Goal: Task Accomplishment & Management: Use online tool/utility

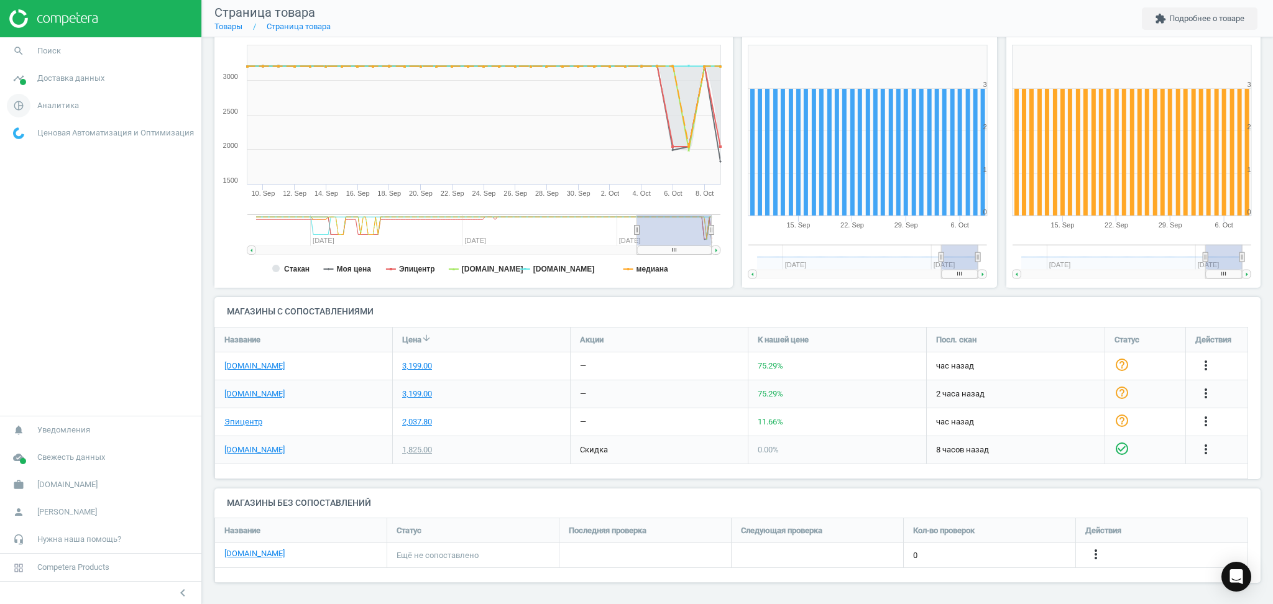
click at [50, 101] on span "Аналитика" at bounding box center [58, 105] width 42 height 11
click at [17, 155] on span "Товары" at bounding box center [27, 151] width 26 height 10
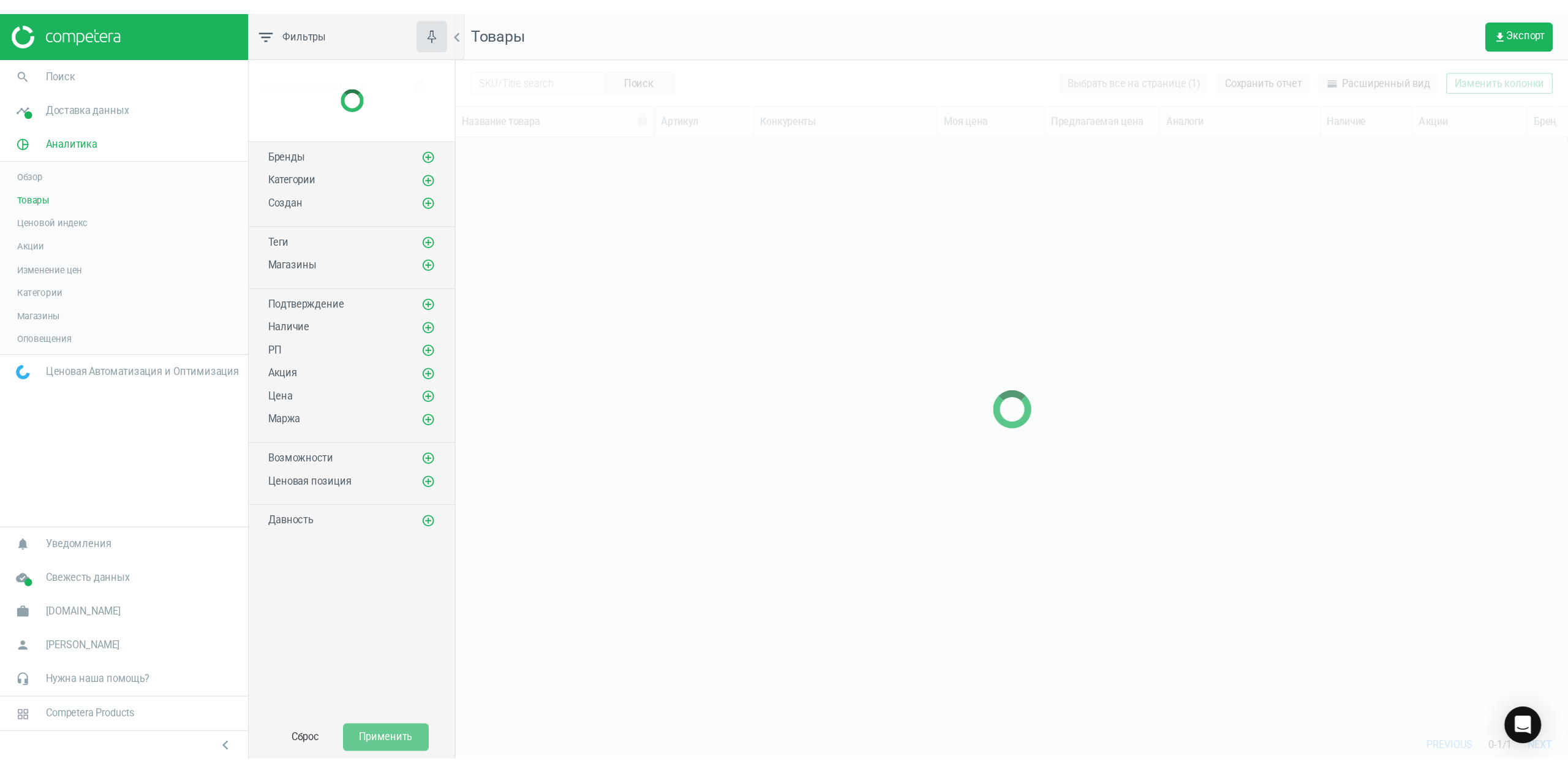
scroll to position [450, 877]
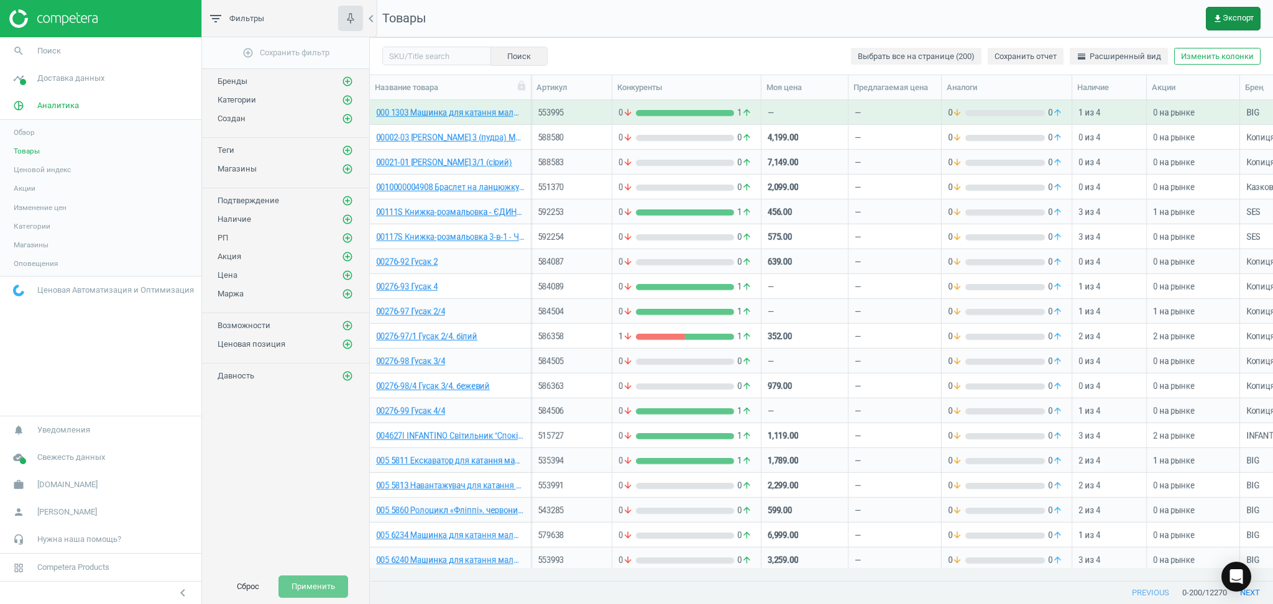
click at [1231, 19] on span "get_app Экспорт" at bounding box center [1233, 19] width 41 height 10
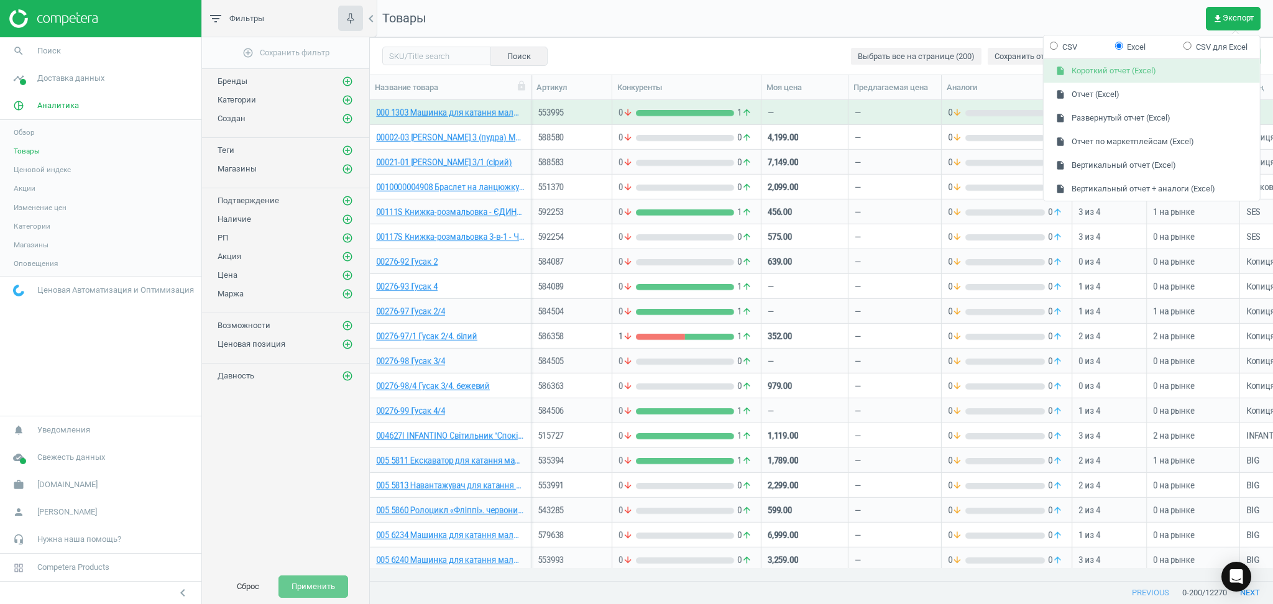
click at [1098, 68] on button "insert_drive_file Короткий отчет (Excel)" at bounding box center [1152, 72] width 216 height 24
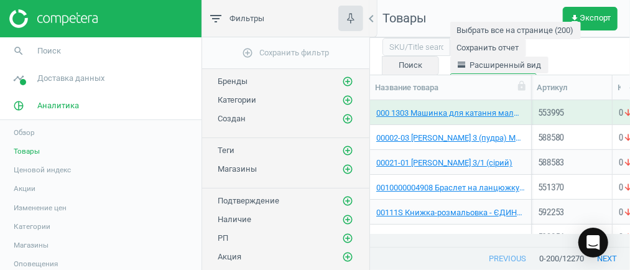
scroll to position [14, 13]
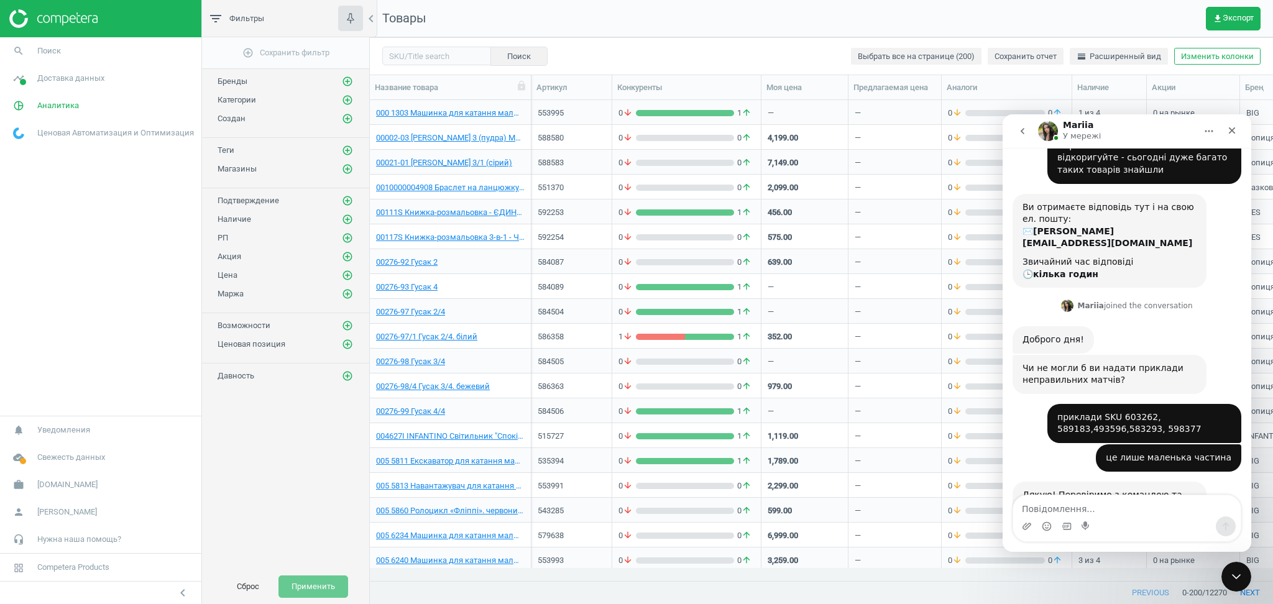
scroll to position [155, 0]
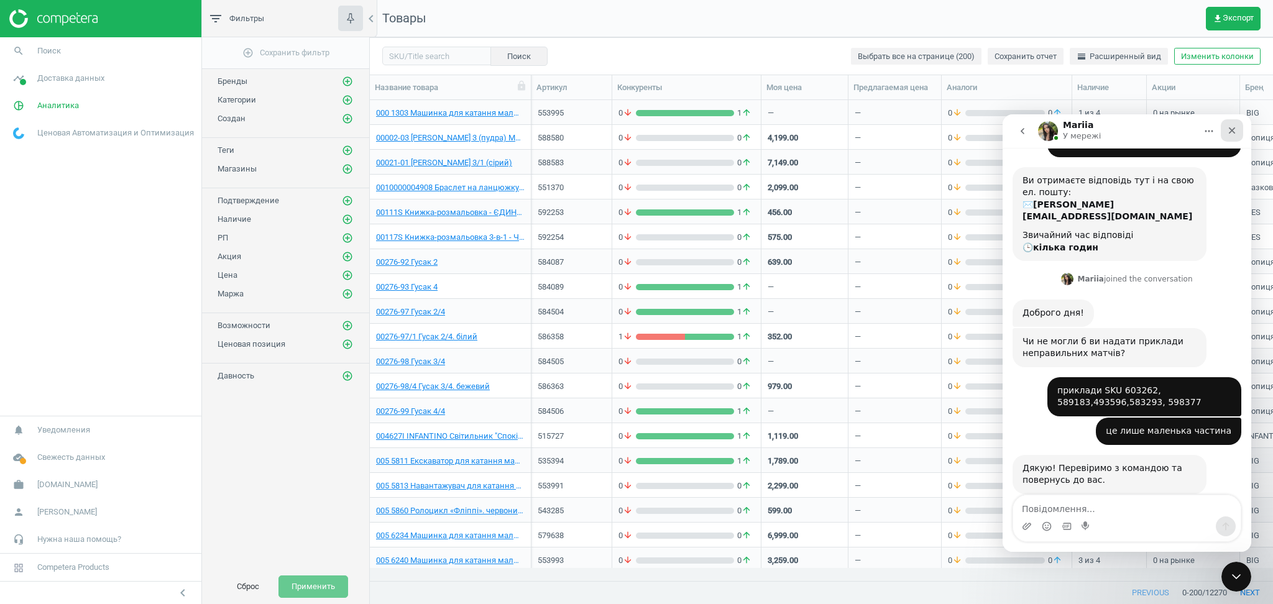
click at [790, 131] on icon "Закрити" at bounding box center [1232, 131] width 10 height 10
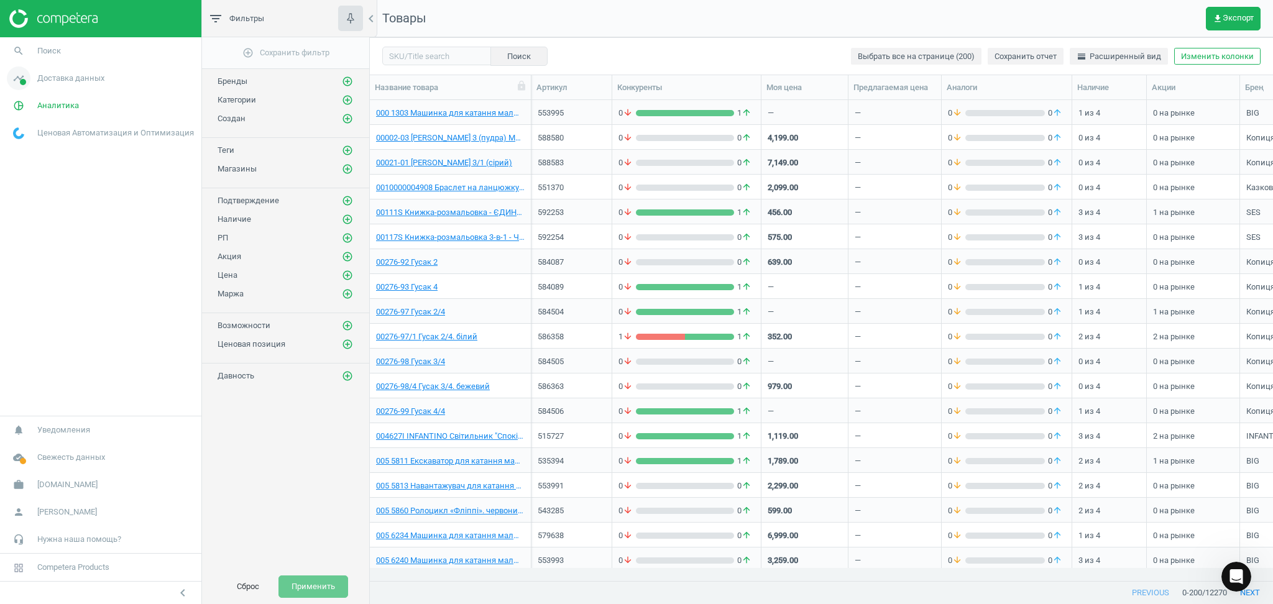
click at [47, 83] on span "Доставка данных" at bounding box center [70, 78] width 67 height 11
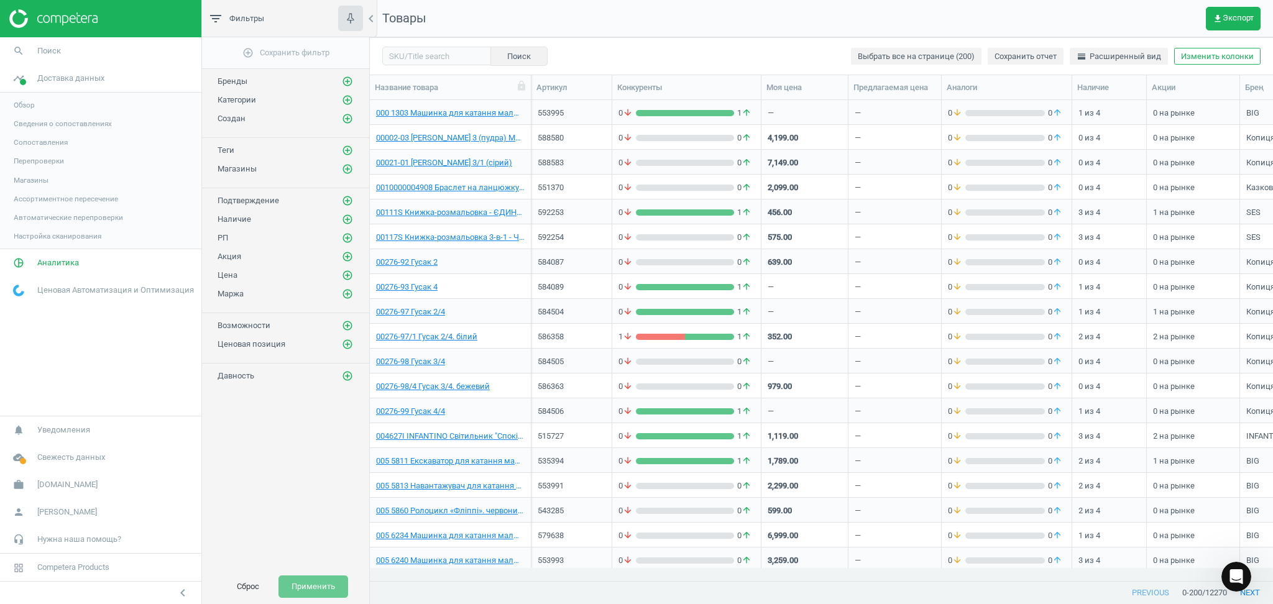
click at [22, 124] on span "Сведения о сопоставлениях" at bounding box center [63, 124] width 98 height 10
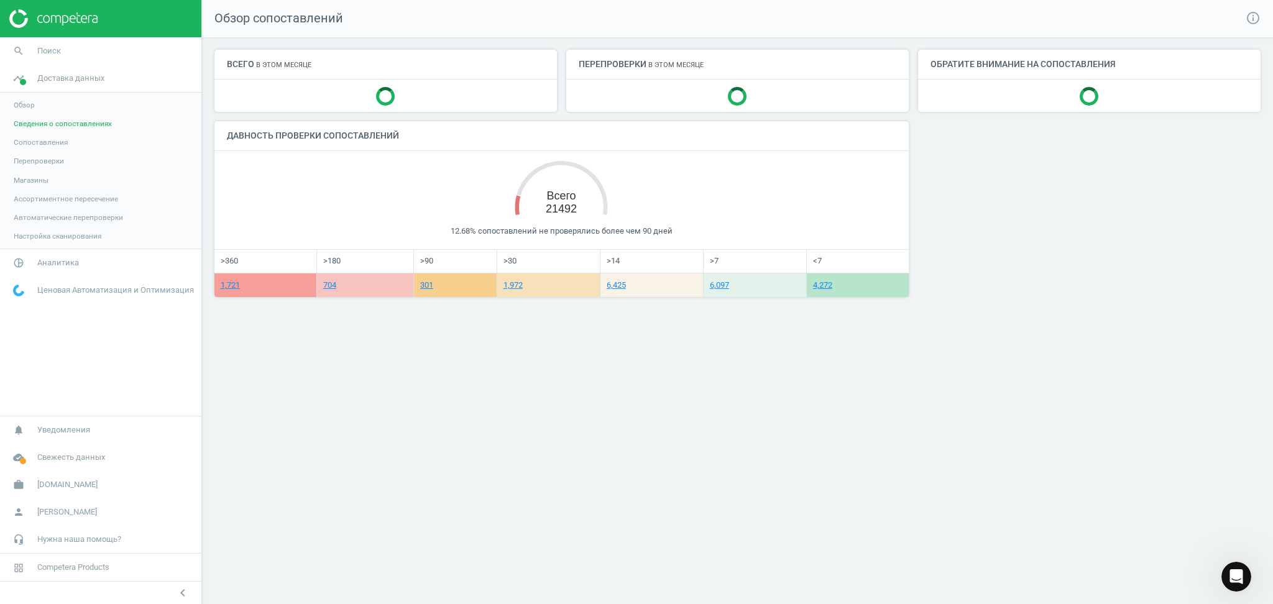
click at [37, 144] on span "Сопоставления" at bounding box center [41, 142] width 54 height 10
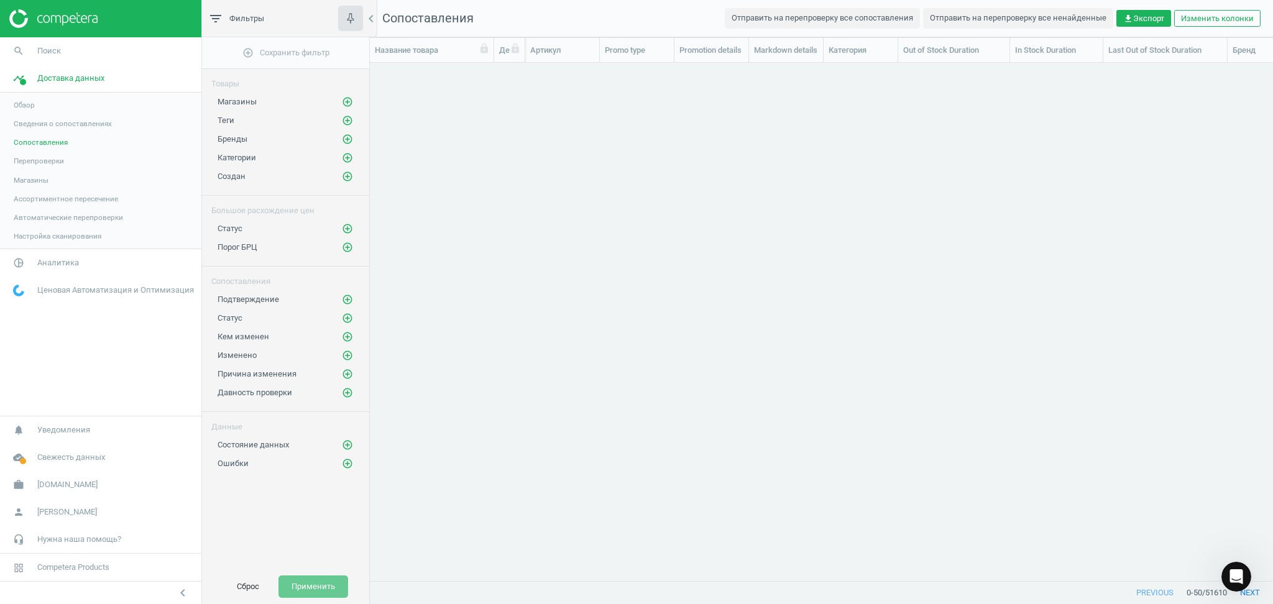
scroll to position [12, 13]
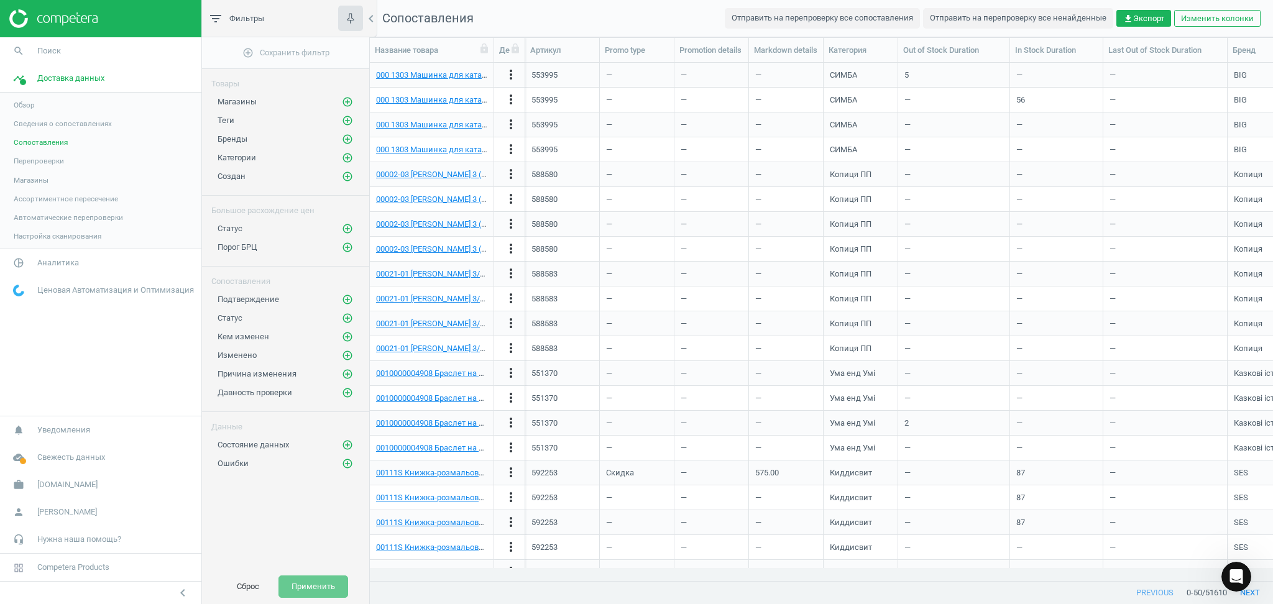
click at [39, 158] on span "Перепроверки" at bounding box center [39, 161] width 50 height 10
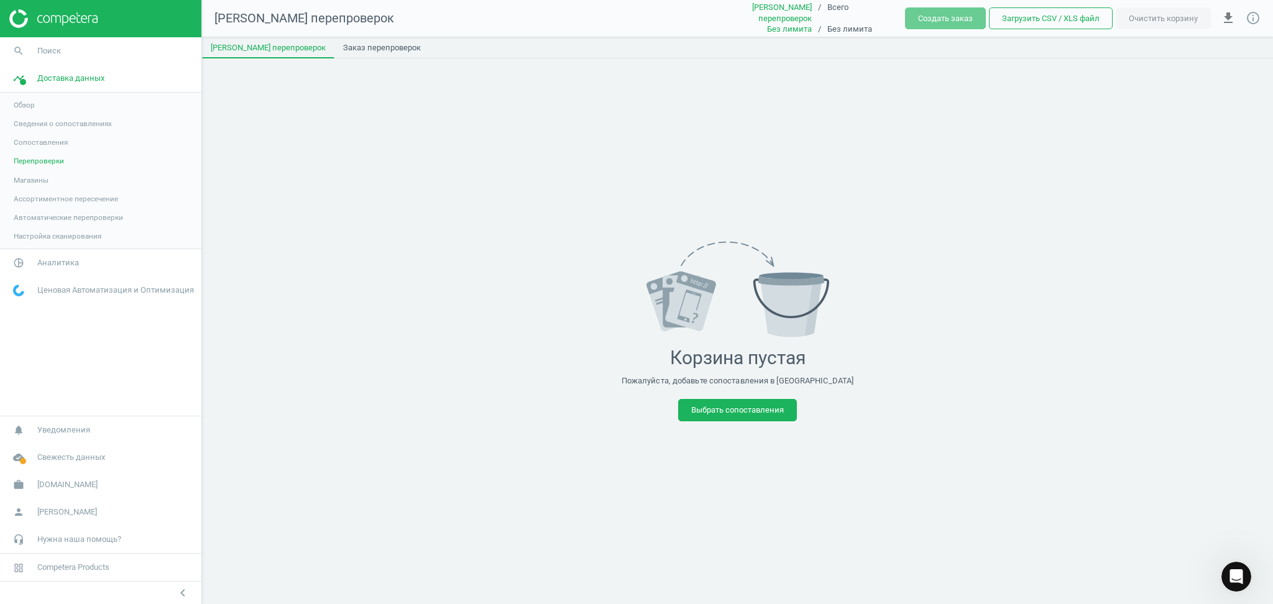
click at [21, 177] on span "Магазины" at bounding box center [31, 180] width 35 height 10
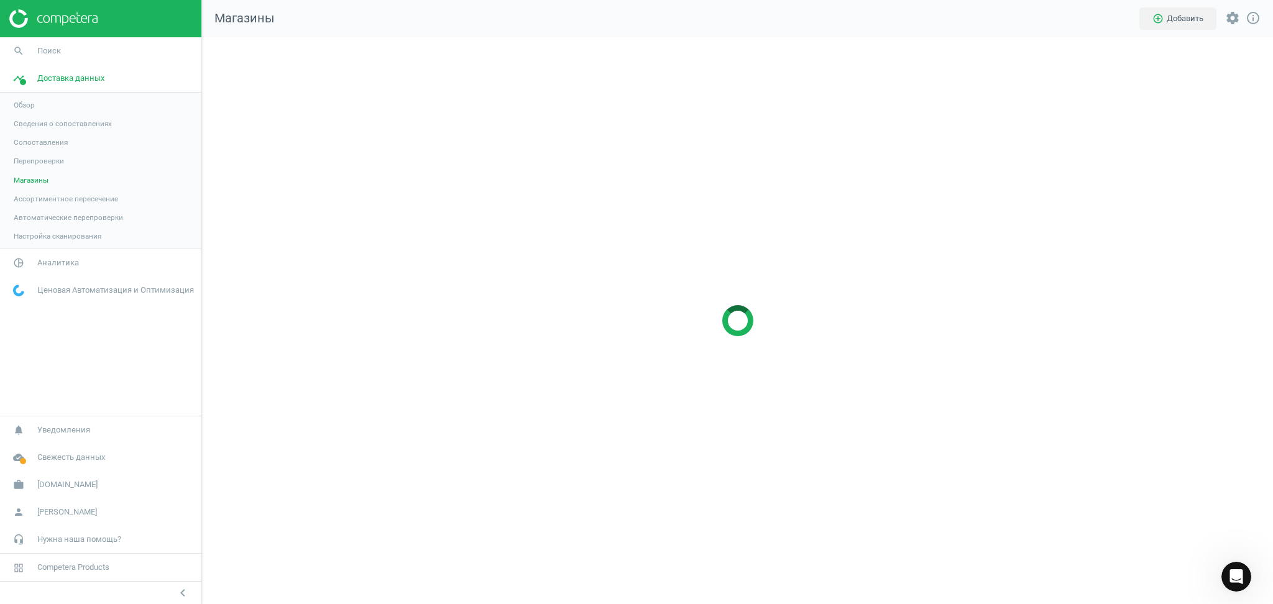
scroll to position [592, 1097]
click at [30, 195] on span "Ассортиментное пересечение" at bounding box center [66, 199] width 104 height 10
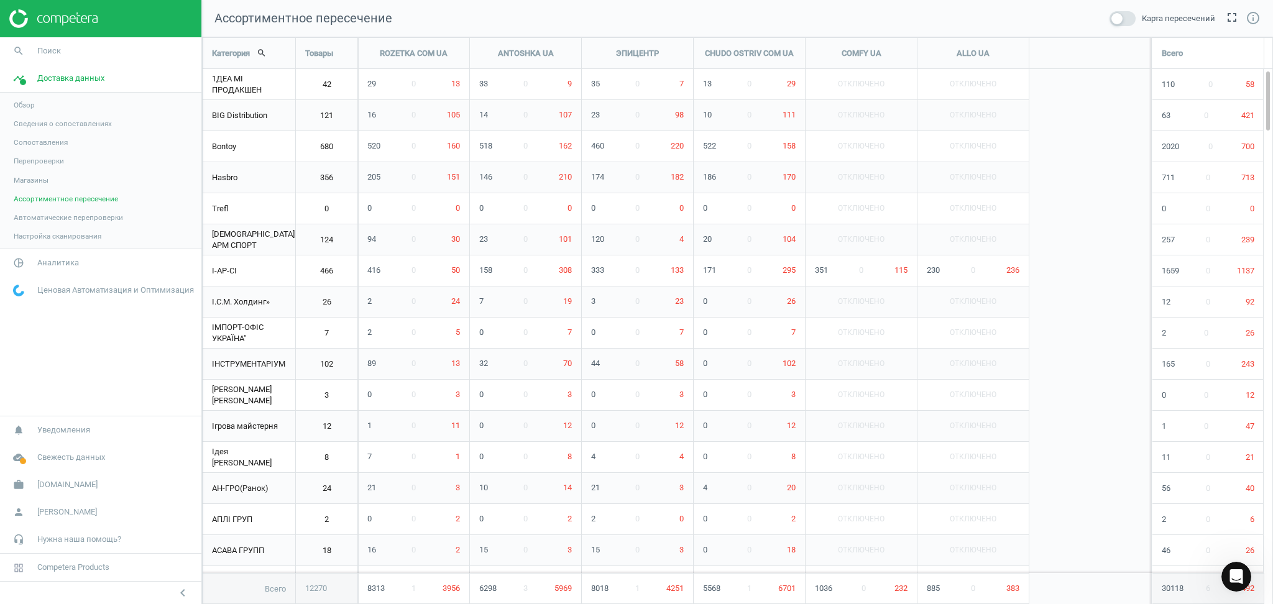
scroll to position [593, 1097]
click at [17, 231] on span "Настройка сканирования" at bounding box center [58, 236] width 88 height 10
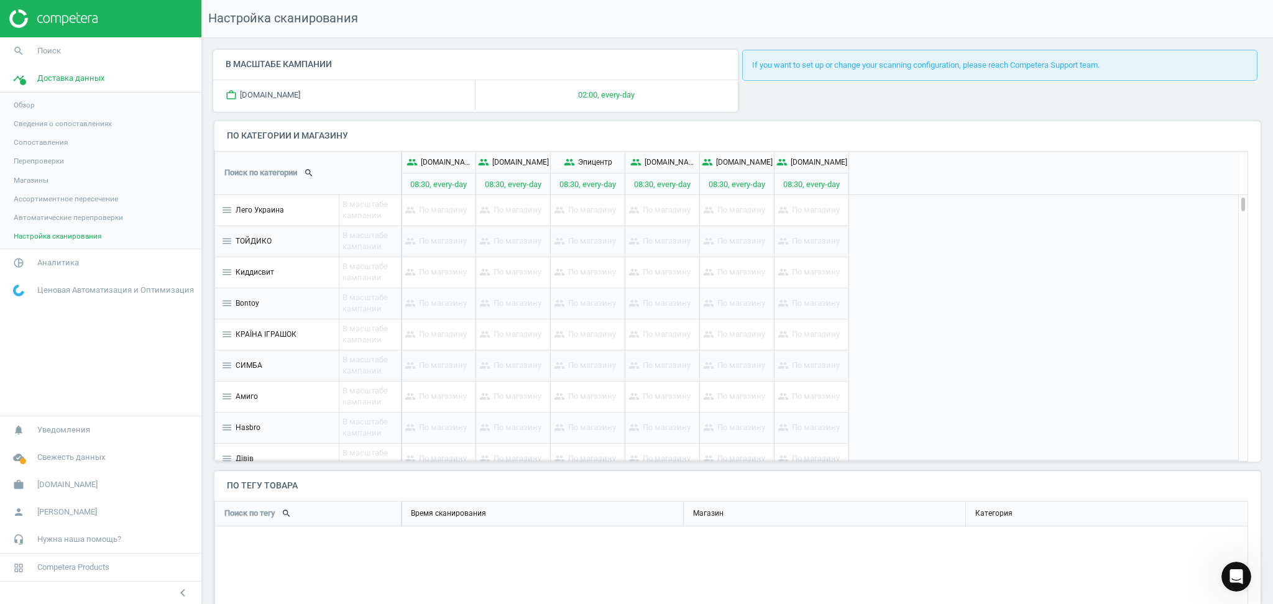
click at [22, 103] on span "Обзор" at bounding box center [24, 105] width 21 height 10
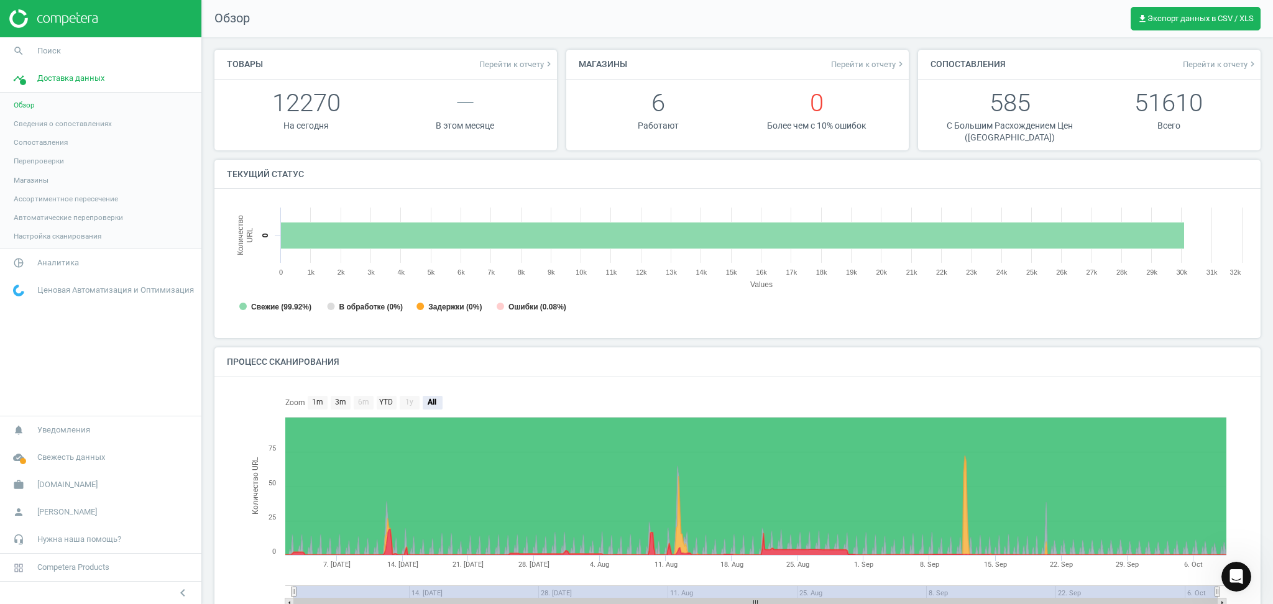
scroll to position [6, 6]
click at [22, 121] on span "Сведения о сопоставлениях" at bounding box center [63, 124] width 98 height 10
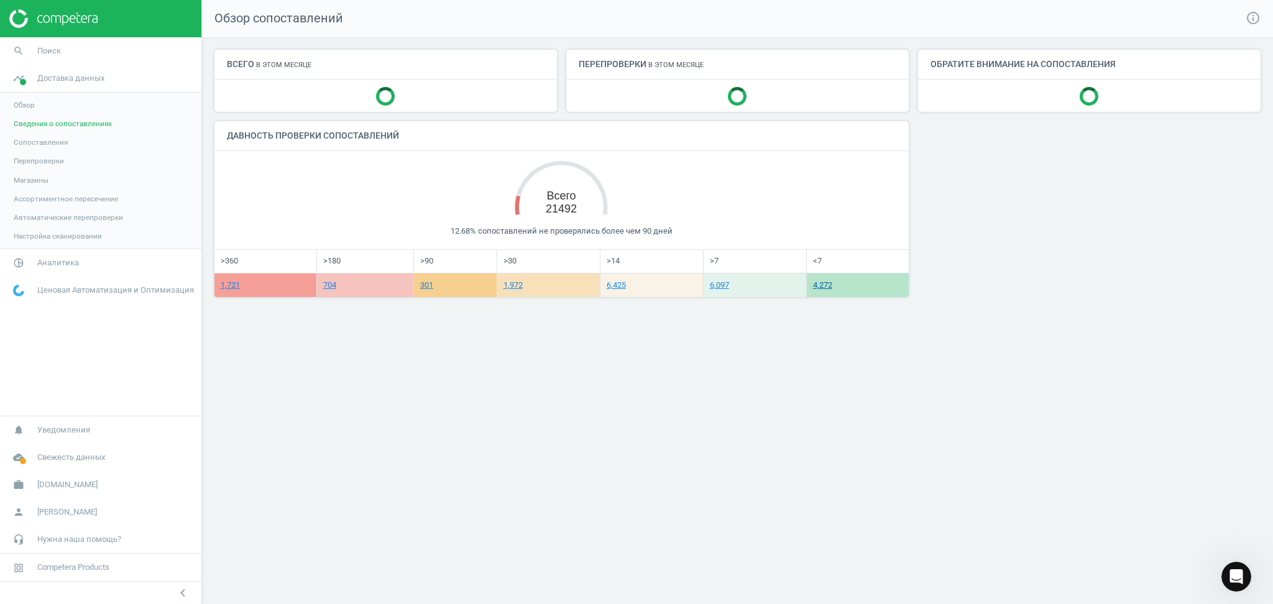
click at [790, 287] on link "4,272" at bounding box center [822, 284] width 19 height 9
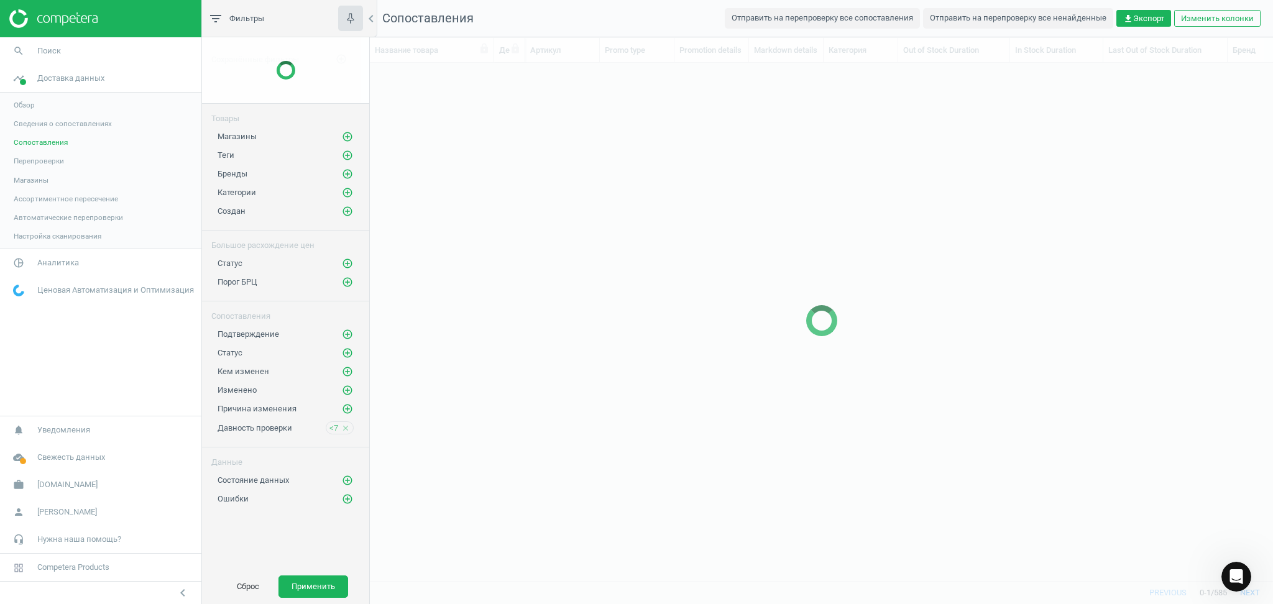
scroll to position [492, 890]
